Goal: Find contact information: Find contact information

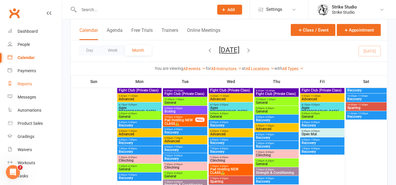
scroll to position [59, 0]
click at [34, 93] on link "Messages" at bounding box center [35, 97] width 54 height 13
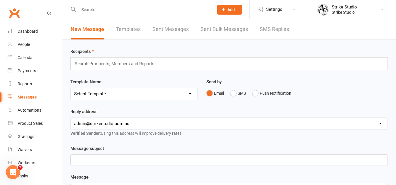
click at [239, 30] on link "Sent Bulk Messages" at bounding box center [223, 29] width 47 height 20
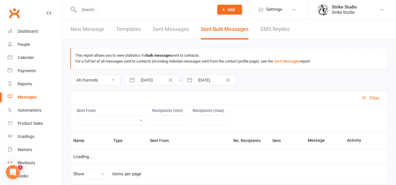
select select "100"
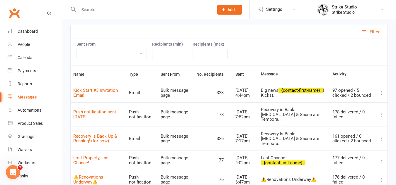
scroll to position [83, 0]
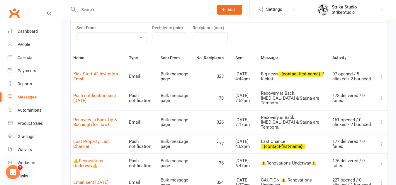
click at [112, 81] on td "Kick Start #3 Invitation Email" at bounding box center [99, 76] width 56 height 19
click at [115, 78] on link "Kick Start #3 Invitation Email" at bounding box center [95, 76] width 45 height 10
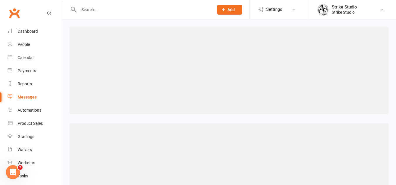
select select "100"
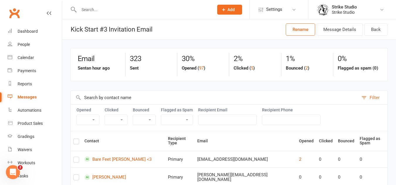
click at [109, 10] on input "text" at bounding box center [143, 10] width 132 height 8
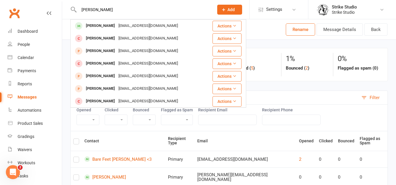
type input "[PERSON_NAME]"
click at [152, 23] on div "[EMAIL_ADDRESS][DOMAIN_NAME]" at bounding box center [148, 26] width 63 height 8
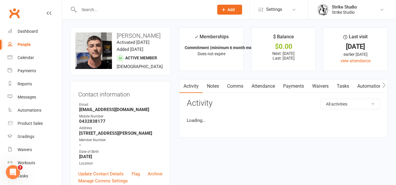
click at [142, 28] on div "upload photo change photo [PERSON_NAME] Activated [DATE] Added [DATE] Active me…" at bounding box center [120, 52] width 100 height 48
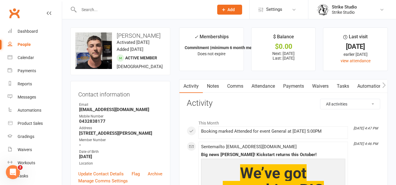
click at [144, 37] on h3 "[PERSON_NAME]" at bounding box center [120, 36] width 90 height 6
copy h3 "[PERSON_NAME]"
click at [101, 124] on strong "0432838177" at bounding box center [120, 121] width 83 height 5
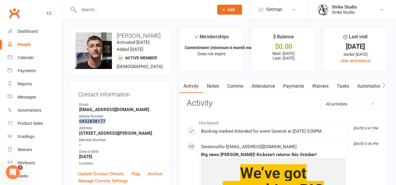
click at [101, 124] on strong "0432838177" at bounding box center [120, 121] width 83 height 5
copy render-form-field "0432838177"
click at [122, 112] on strong "[EMAIL_ADDRESS][DOMAIN_NAME]" at bounding box center [120, 109] width 83 height 5
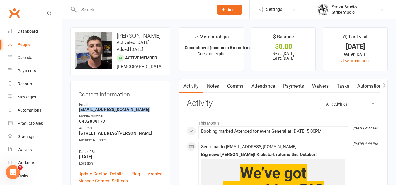
click at [122, 112] on strong "[EMAIL_ADDRESS][DOMAIN_NAME]" at bounding box center [120, 109] width 83 height 5
copy render-form-field "[EMAIL_ADDRESS][DOMAIN_NAME]"
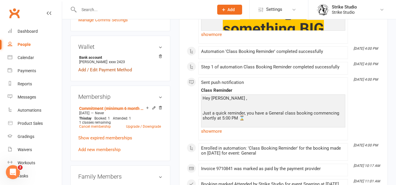
scroll to position [176, 0]
